Goal: Information Seeking & Learning: Find specific fact

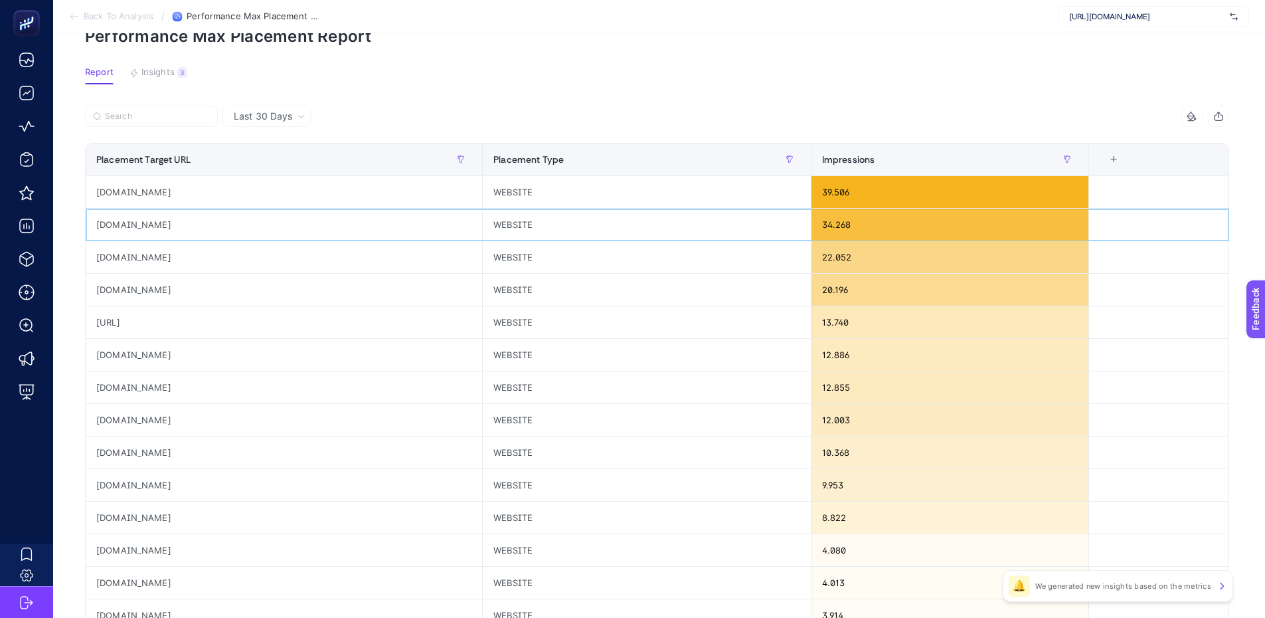
click at [217, 212] on div "[DOMAIN_NAME]" at bounding box center [284, 225] width 396 height 32
click at [216, 212] on div "[DOMAIN_NAME]" at bounding box center [284, 225] width 396 height 32
click at [212, 219] on div "[DOMAIN_NAME]" at bounding box center [284, 225] width 396 height 32
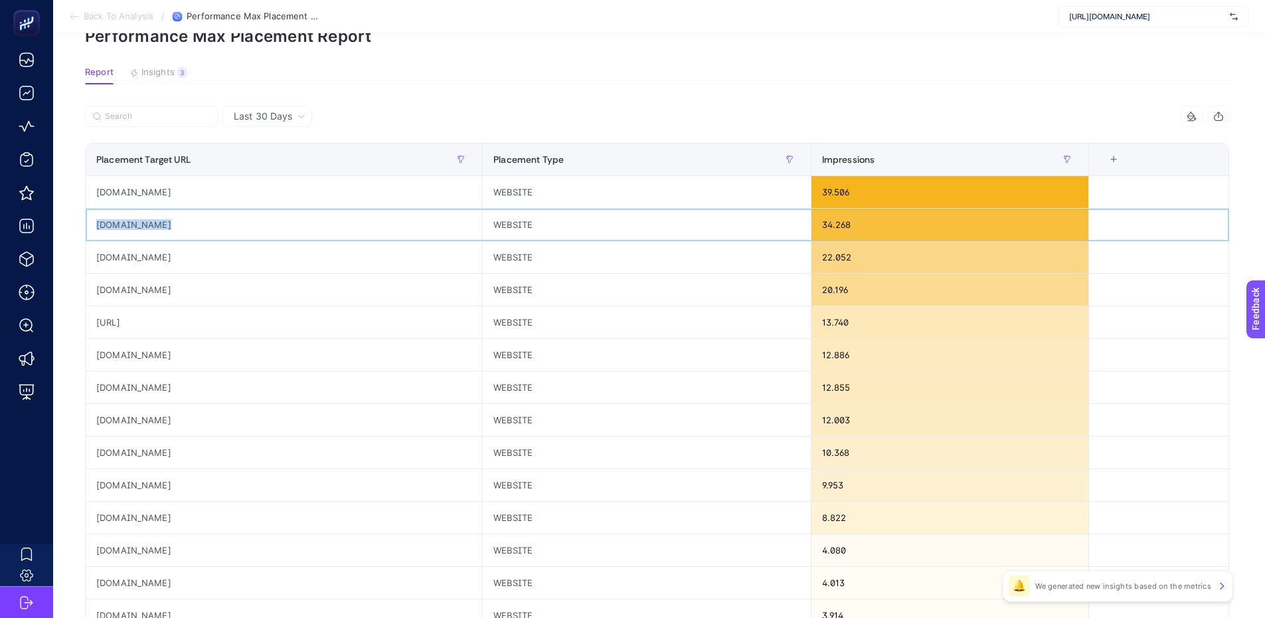
copy tr "[DOMAIN_NAME]"
click at [149, 258] on div "[DOMAIN_NAME]" at bounding box center [284, 257] width 396 height 32
copy tr "[DOMAIN_NAME]"
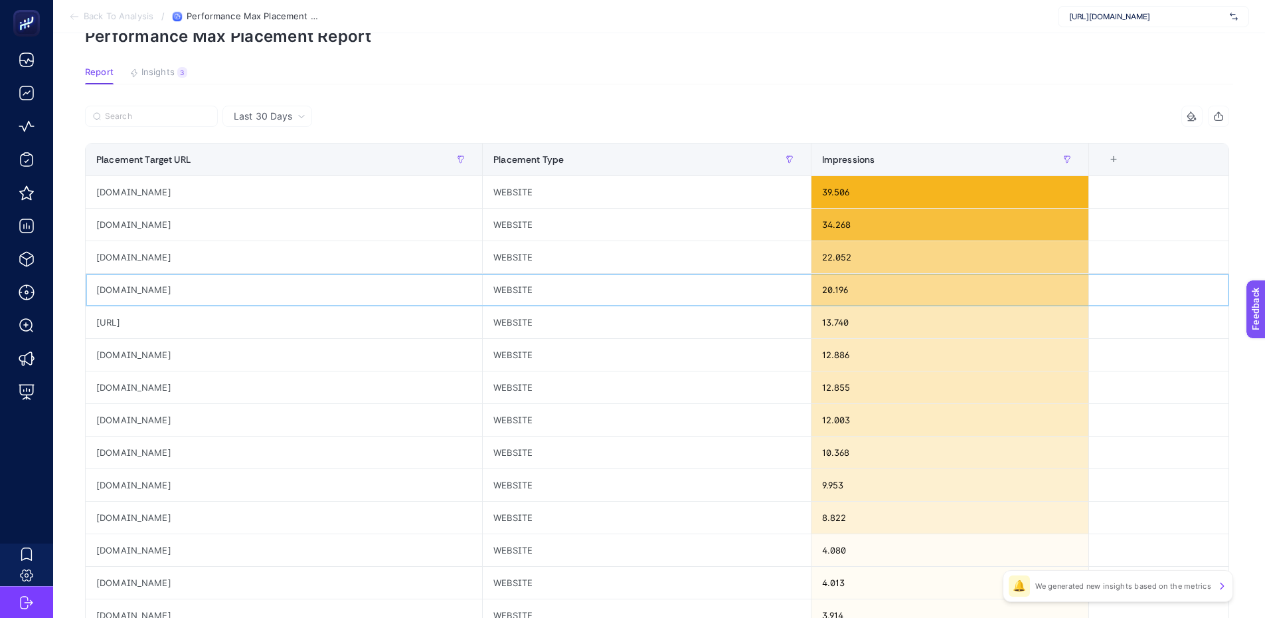
click at [137, 280] on div "[DOMAIN_NAME]" at bounding box center [284, 290] width 396 height 32
click at [141, 293] on div "[DOMAIN_NAME]" at bounding box center [284, 290] width 396 height 32
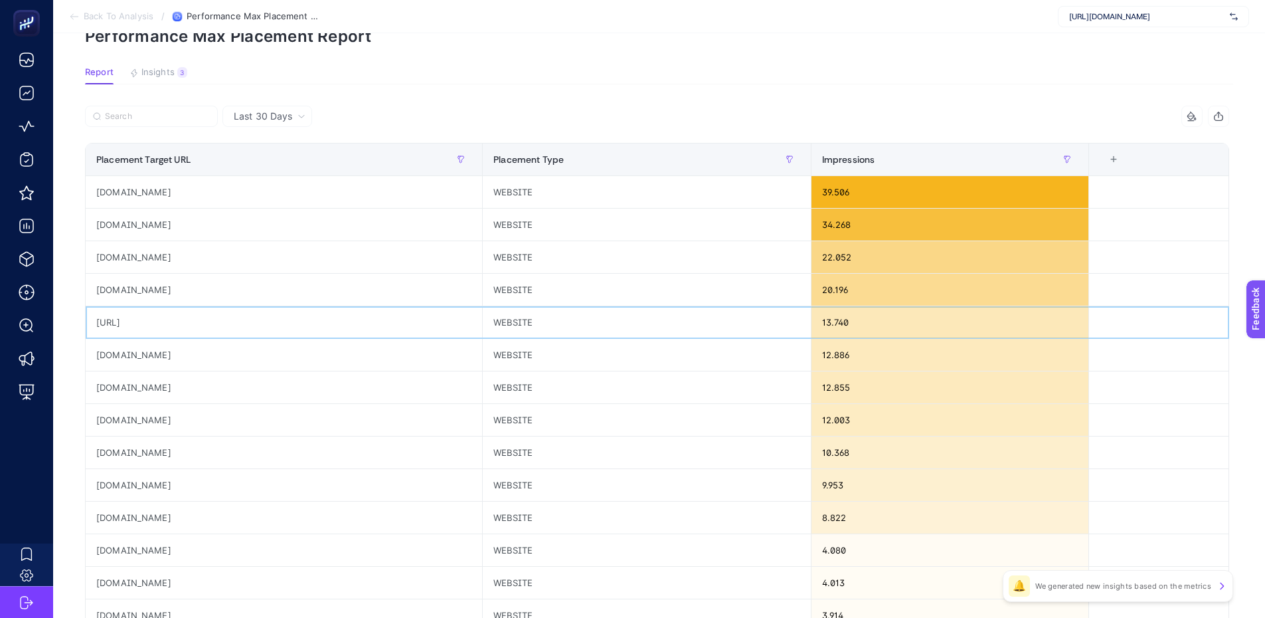
click at [117, 314] on div "[URL]" at bounding box center [284, 322] width 396 height 32
click at [110, 323] on div "[URL]" at bounding box center [284, 322] width 396 height 32
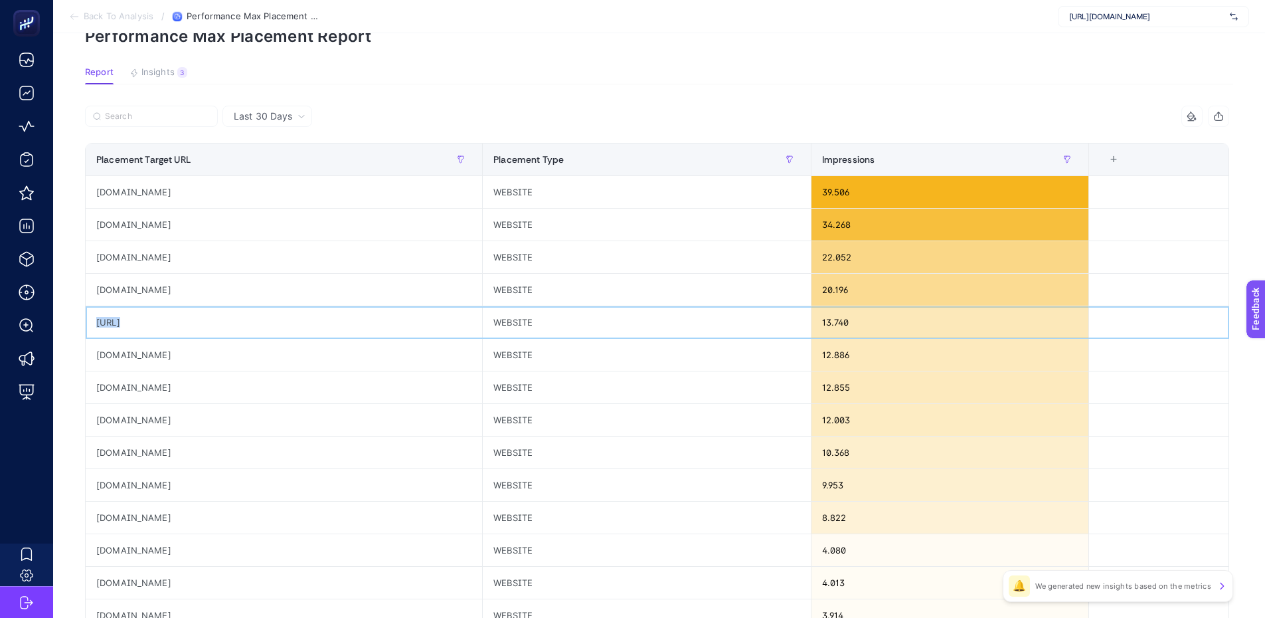
copy tr "[URL]"
click at [118, 355] on div "[DOMAIN_NAME]" at bounding box center [284, 355] width 396 height 32
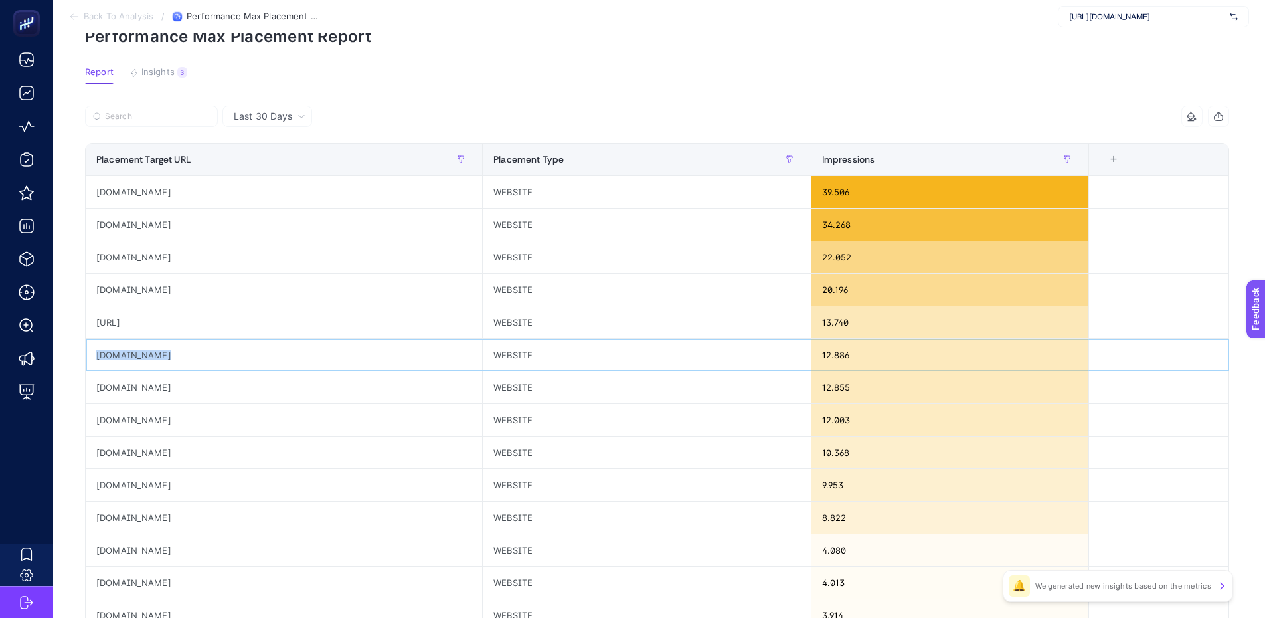
copy tr "[DOMAIN_NAME]"
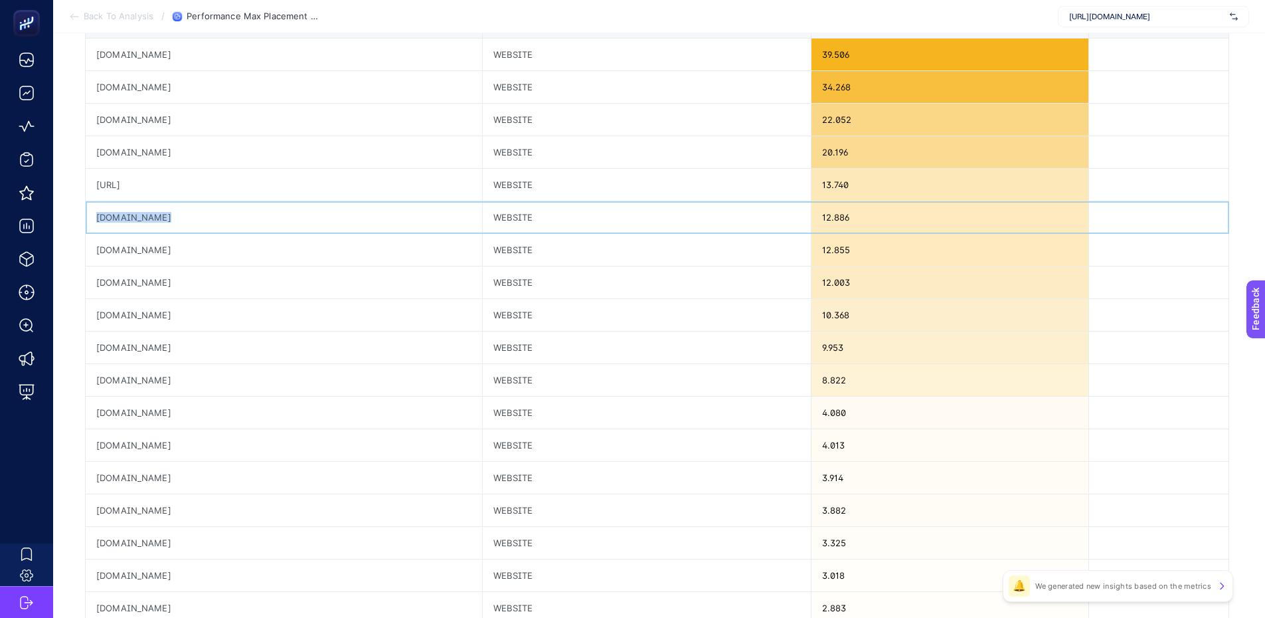
scroll to position [207, 6]
click at [158, 252] on div "[DOMAIN_NAME]" at bounding box center [284, 251] width 396 height 32
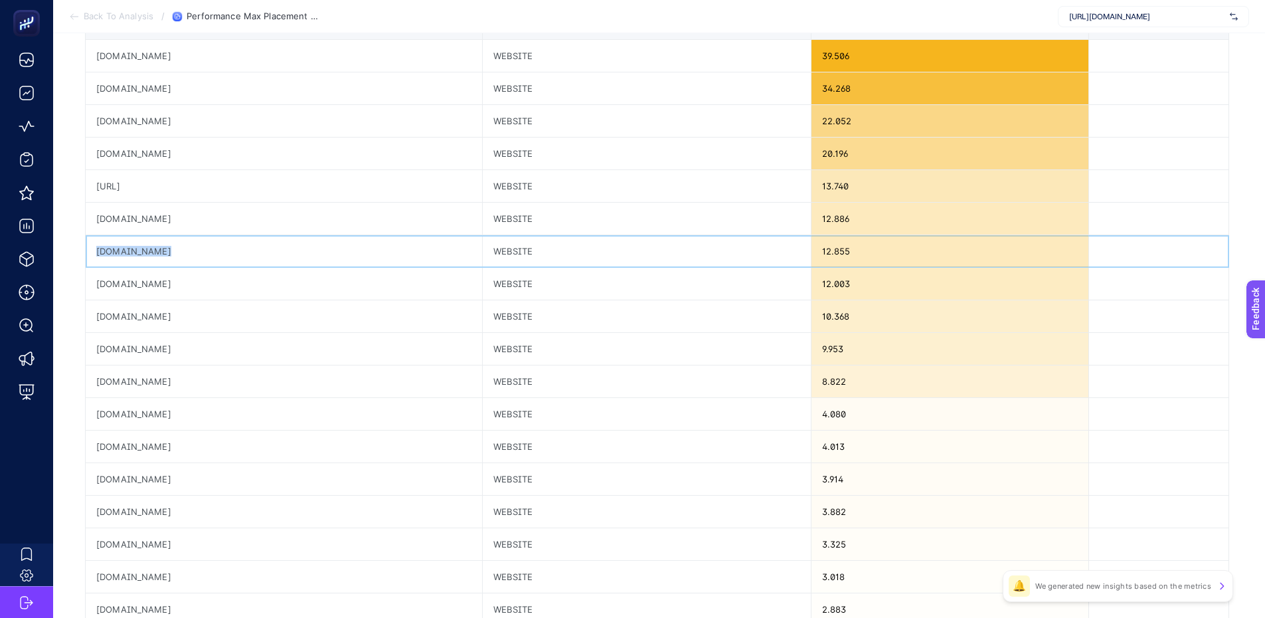
click at [158, 252] on div "[DOMAIN_NAME]" at bounding box center [284, 251] width 396 height 32
copy tr "[DOMAIN_NAME]"
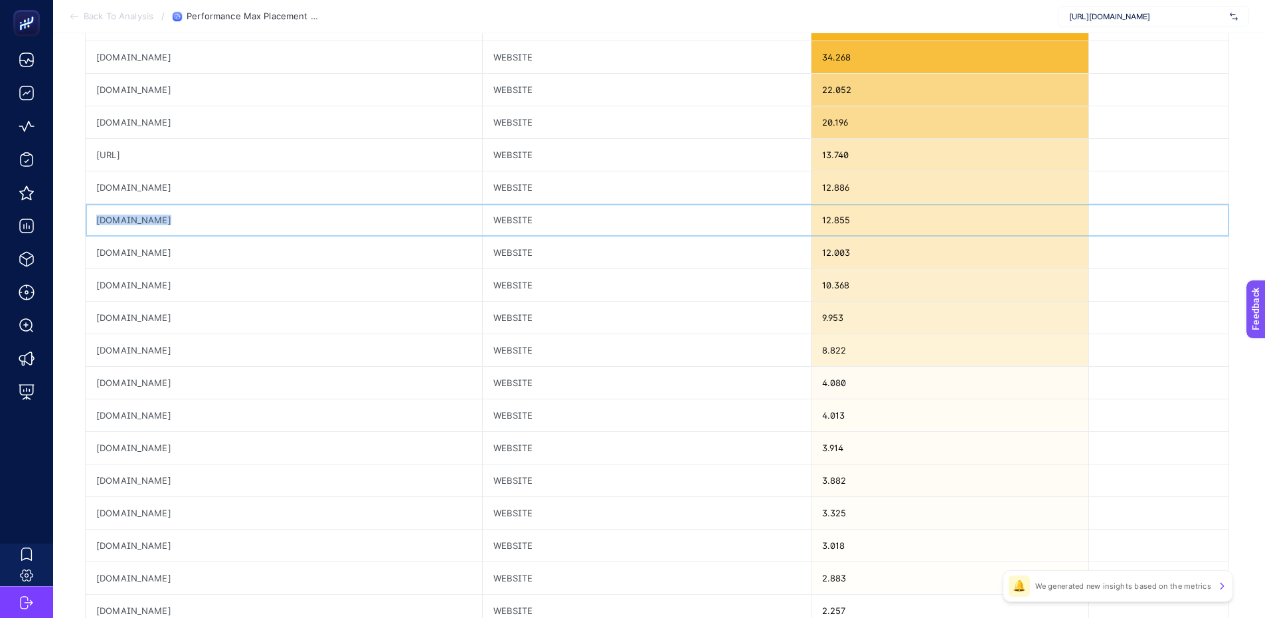
scroll to position [239, 6]
click at [144, 262] on div "[DOMAIN_NAME]" at bounding box center [284, 251] width 396 height 32
click at [137, 257] on div "[DOMAIN_NAME]" at bounding box center [284, 251] width 396 height 32
click at [134, 257] on div at bounding box center [134, 257] width 0 height 0
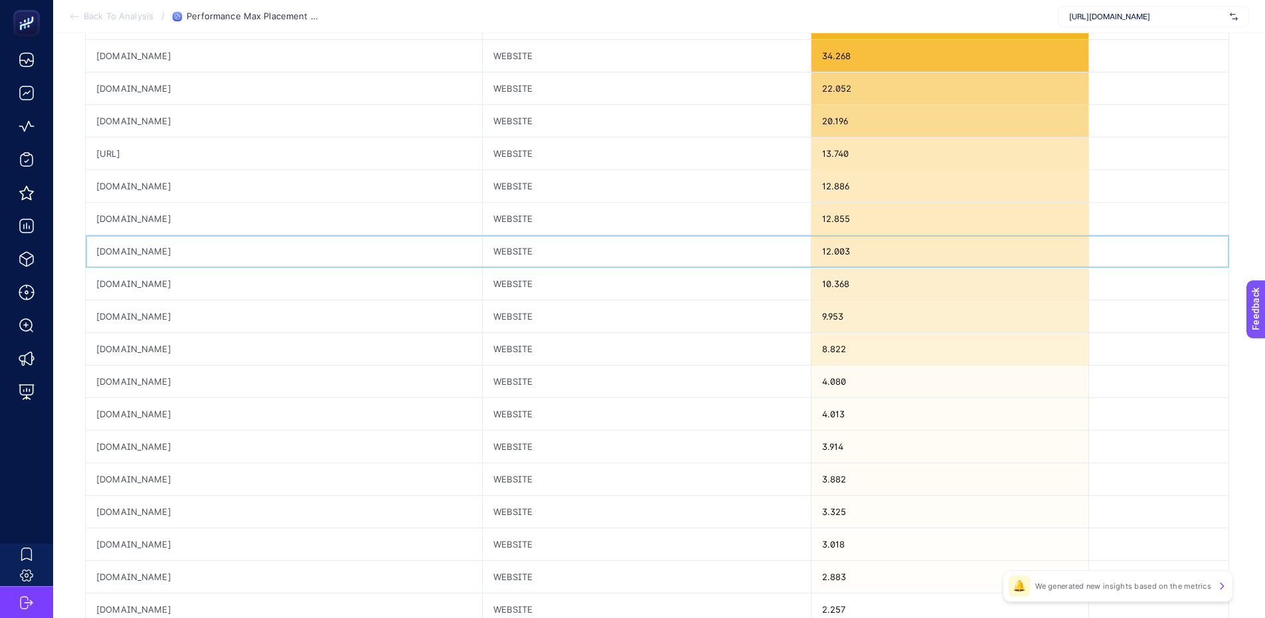
click at [127, 256] on div "[DOMAIN_NAME]" at bounding box center [284, 251] width 396 height 32
copy tr "[DOMAIN_NAME]"
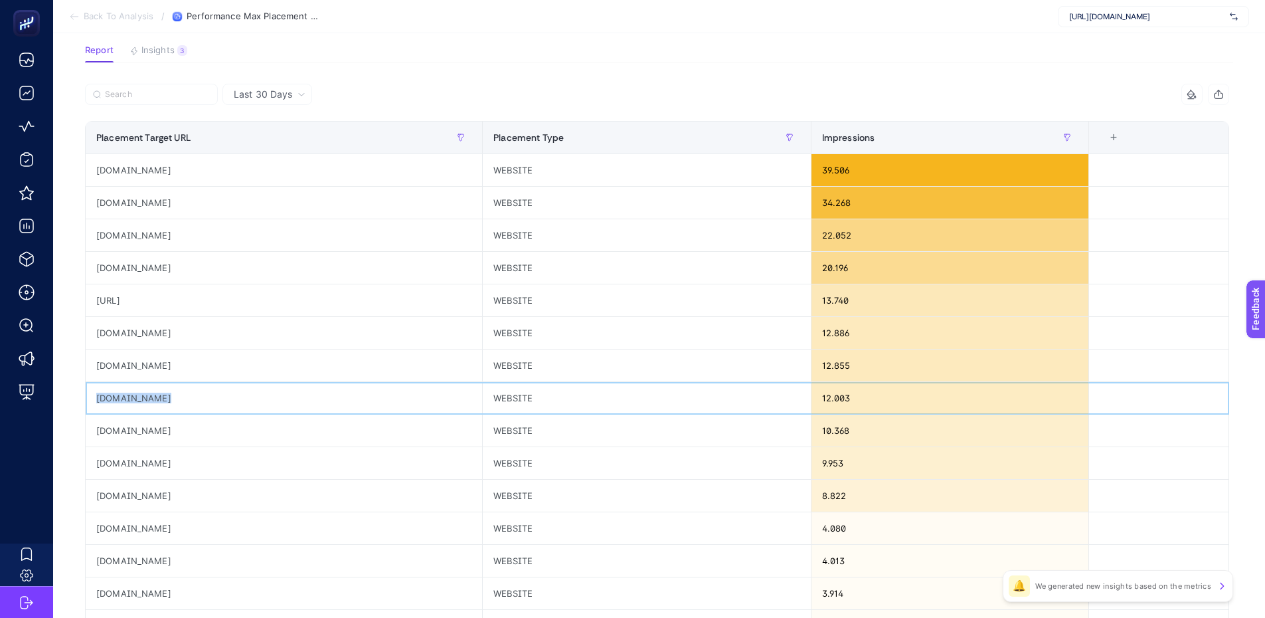
scroll to position [92, 6]
copy tr "[DOMAIN_NAME]"
click at [122, 430] on div "[DOMAIN_NAME]" at bounding box center [284, 431] width 396 height 32
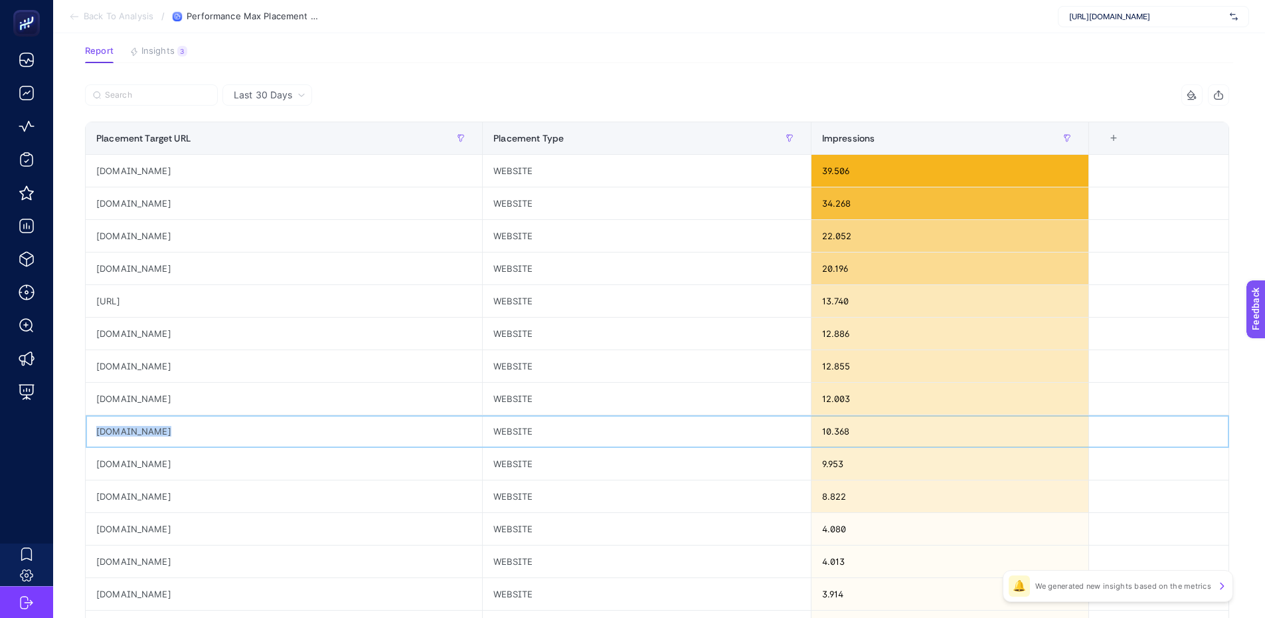
copy tr "[DOMAIN_NAME]"
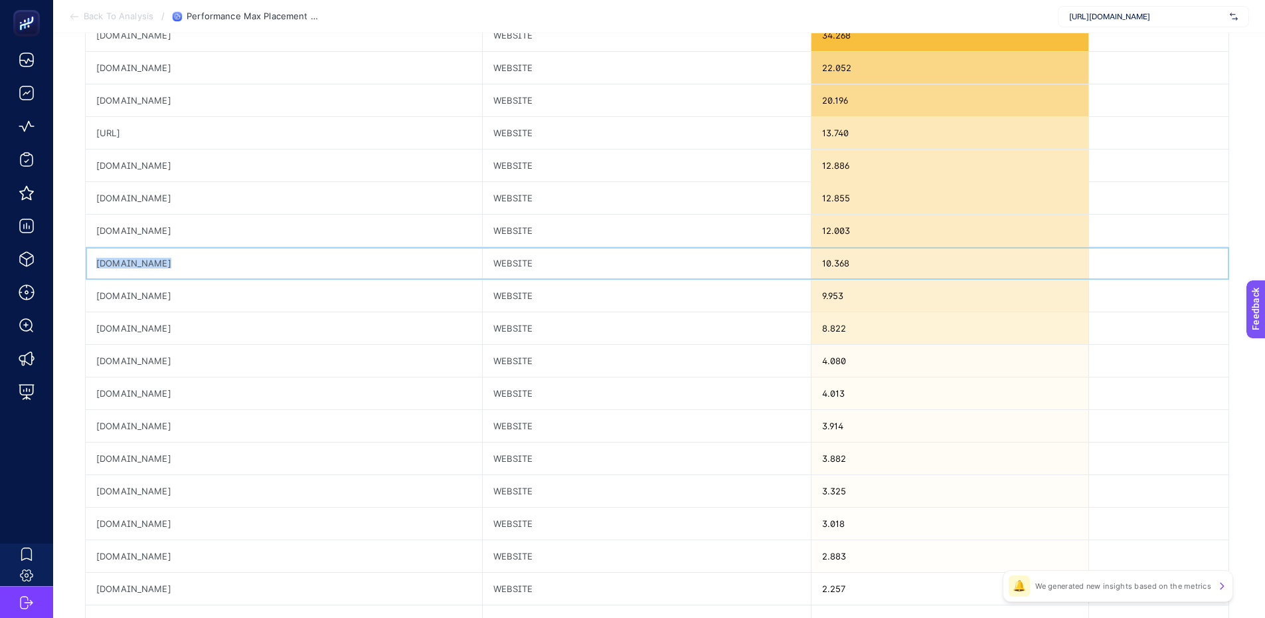
scroll to position [261, 6]
click at [131, 289] on div "[DOMAIN_NAME]" at bounding box center [284, 294] width 396 height 32
copy tr "[DOMAIN_NAME]"
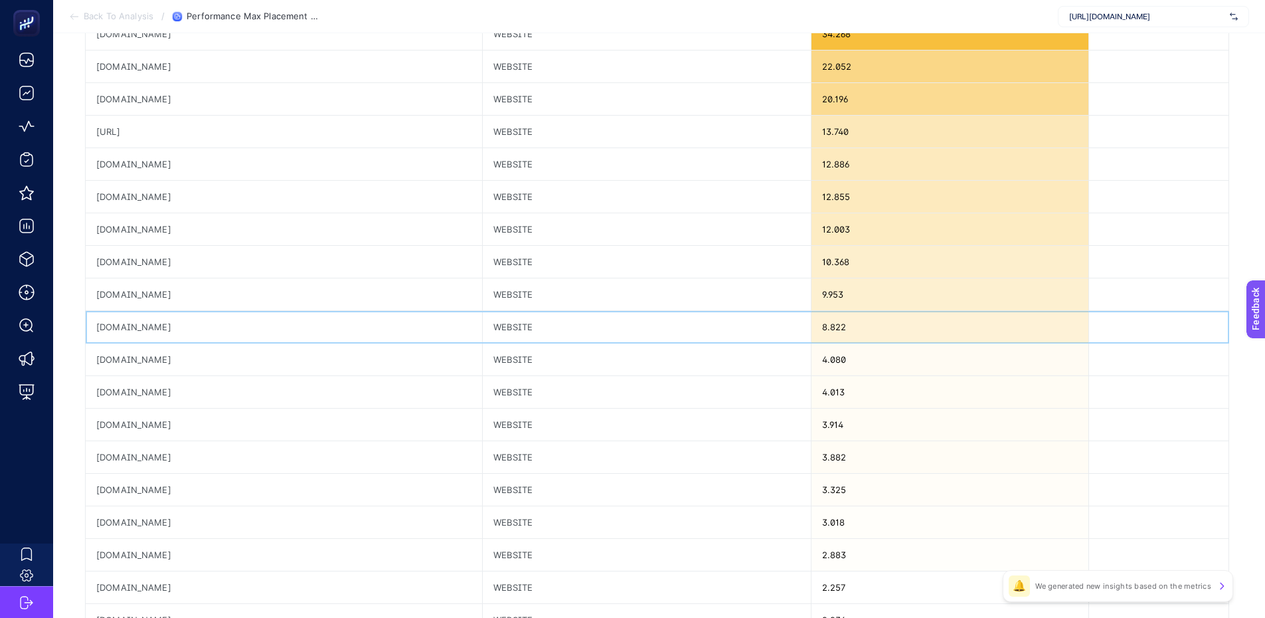
click at [117, 325] on div "[DOMAIN_NAME]" at bounding box center [284, 327] width 396 height 32
click at [124, 430] on div "[DOMAIN_NAME]" at bounding box center [284, 424] width 396 height 32
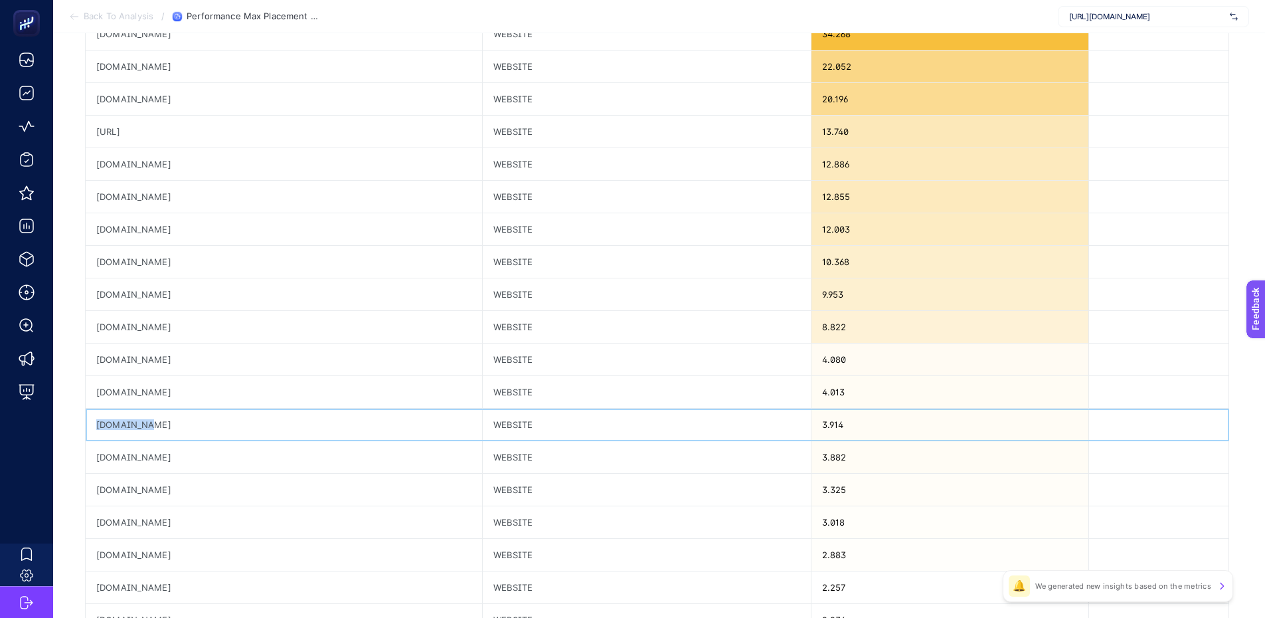
click at [122, 430] on div at bounding box center [122, 430] width 0 height 0
click at [127, 428] on div "[DOMAIN_NAME]" at bounding box center [284, 424] width 396 height 32
click at [114, 321] on div "[DOMAIN_NAME]" at bounding box center [284, 327] width 396 height 32
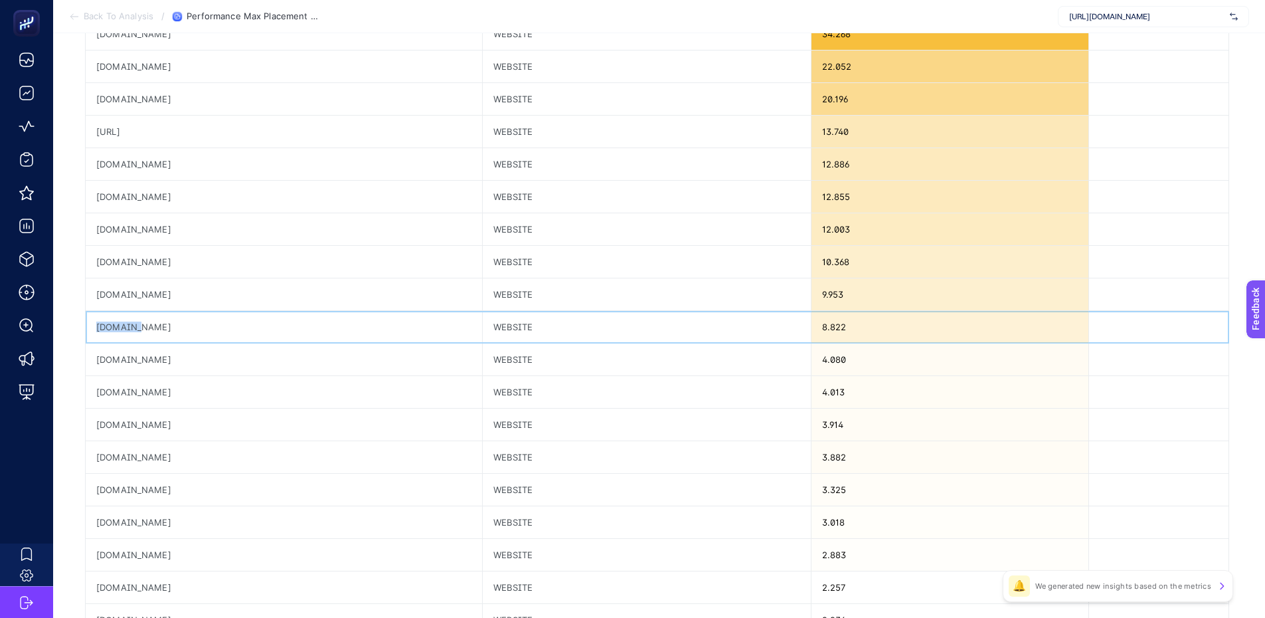
click at [114, 321] on div "[DOMAIN_NAME]" at bounding box center [284, 327] width 396 height 32
click at [111, 303] on div at bounding box center [111, 303] width 0 height 0
click at [114, 321] on div "[DOMAIN_NAME]" at bounding box center [284, 327] width 396 height 32
click at [111, 303] on div at bounding box center [111, 303] width 0 height 0
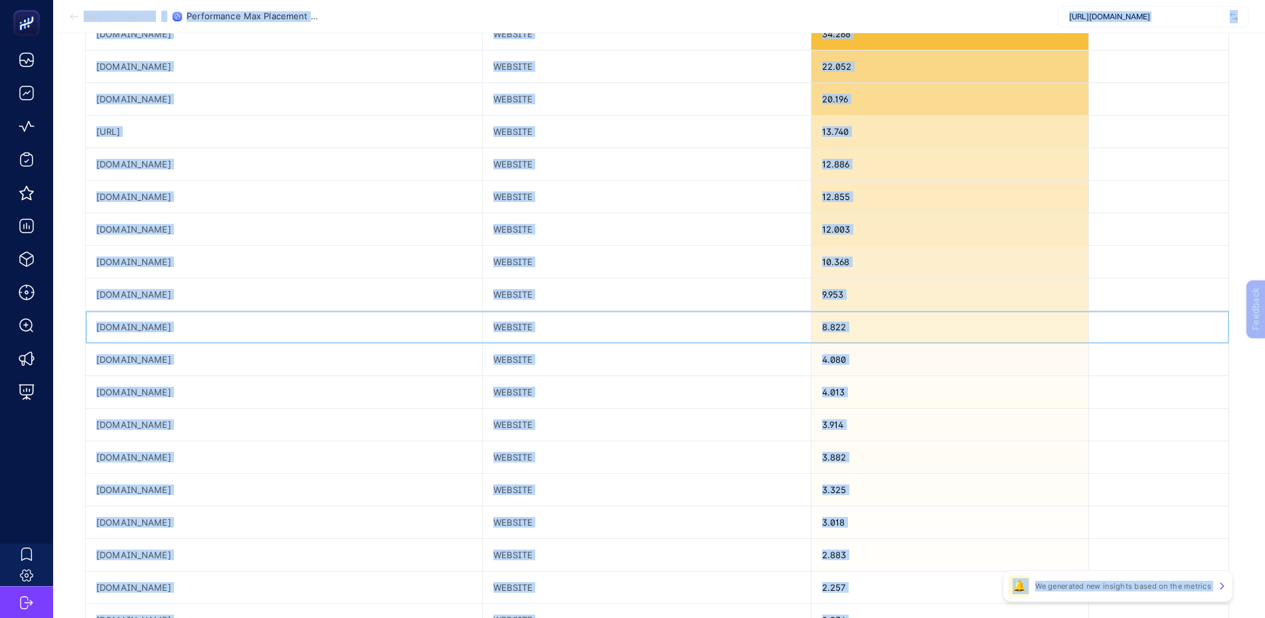
click at [124, 325] on div "[DOMAIN_NAME]" at bounding box center [284, 327] width 396 height 32
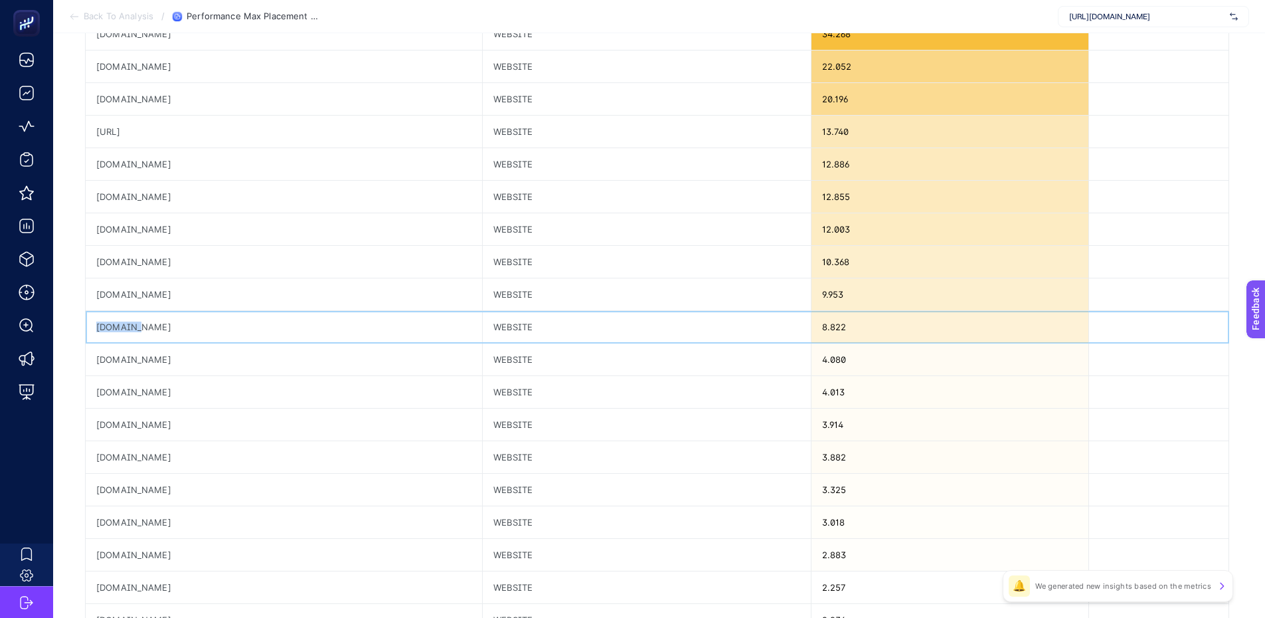
click at [124, 325] on div "[DOMAIN_NAME]" at bounding box center [284, 327] width 396 height 32
click at [128, 361] on div "[DOMAIN_NAME]" at bounding box center [284, 359] width 396 height 32
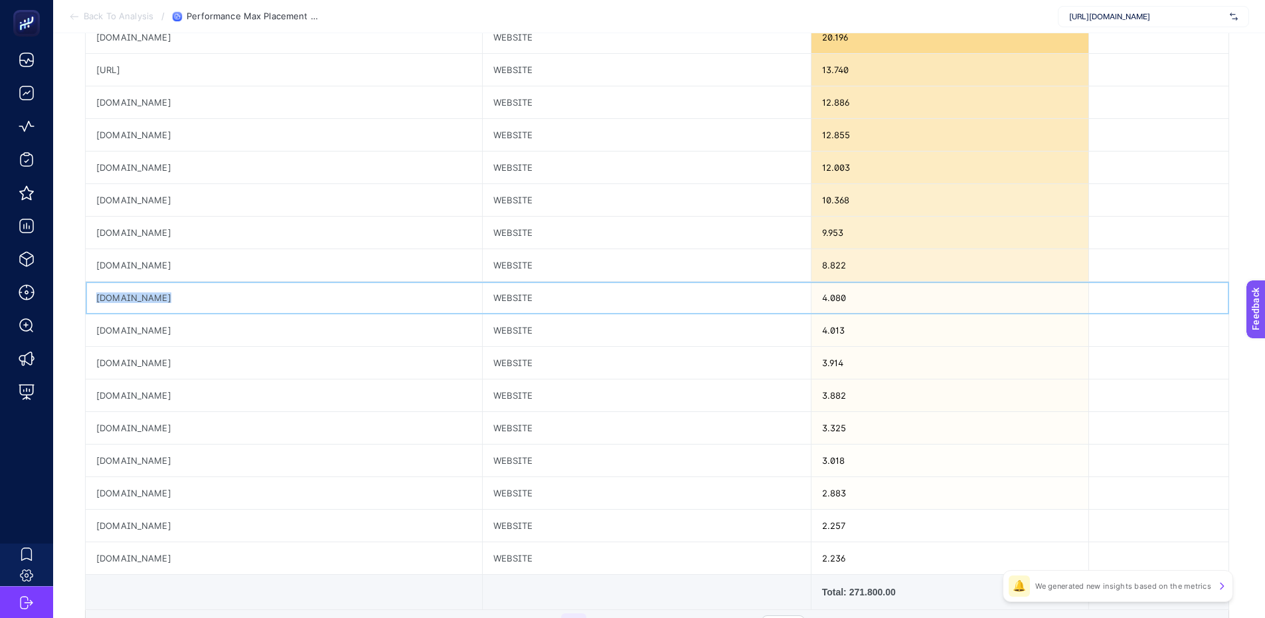
scroll to position [325, 6]
click at [145, 331] on div "[DOMAIN_NAME]" at bounding box center [284, 327] width 396 height 32
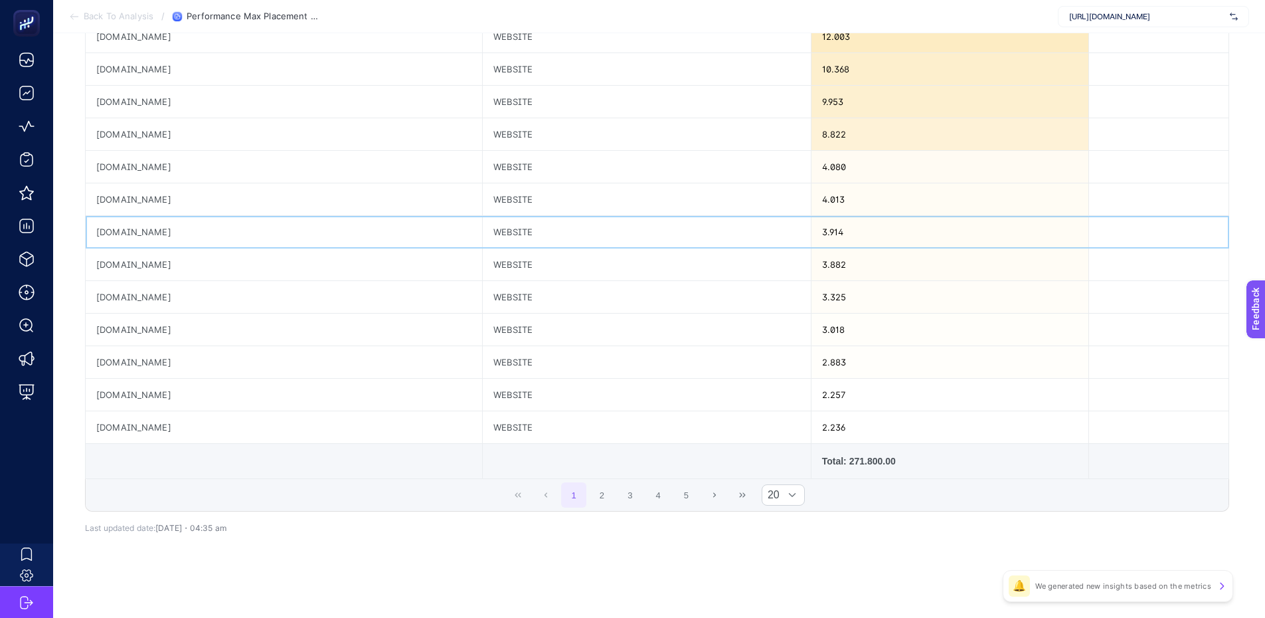
click at [133, 232] on div "[DOMAIN_NAME]" at bounding box center [284, 232] width 396 height 32
